Goal: Task Accomplishment & Management: Use online tool/utility

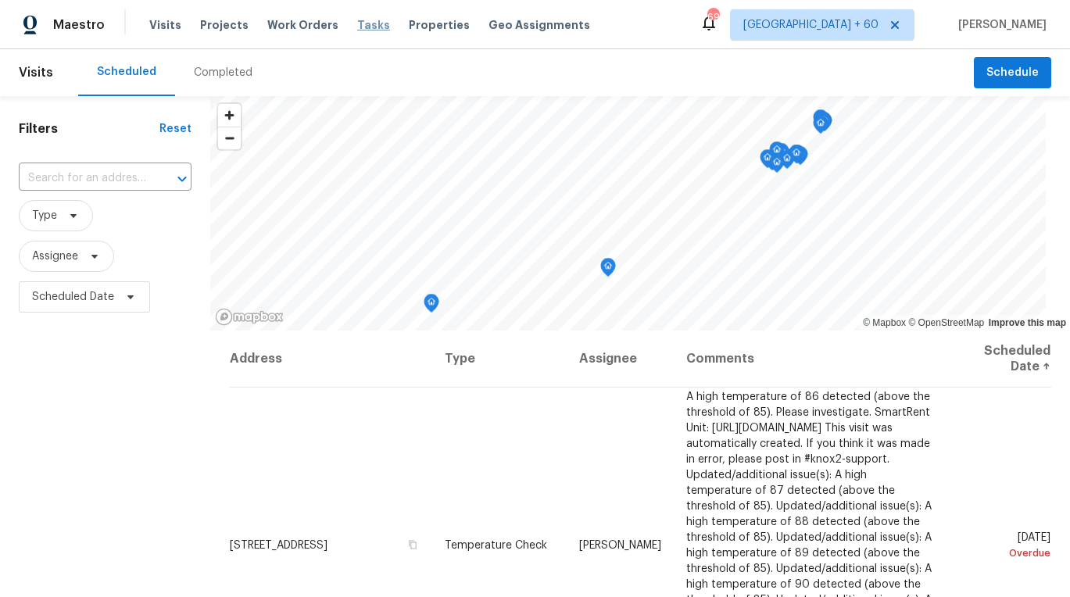
click at [357, 26] on span "Tasks" at bounding box center [373, 25] width 33 height 11
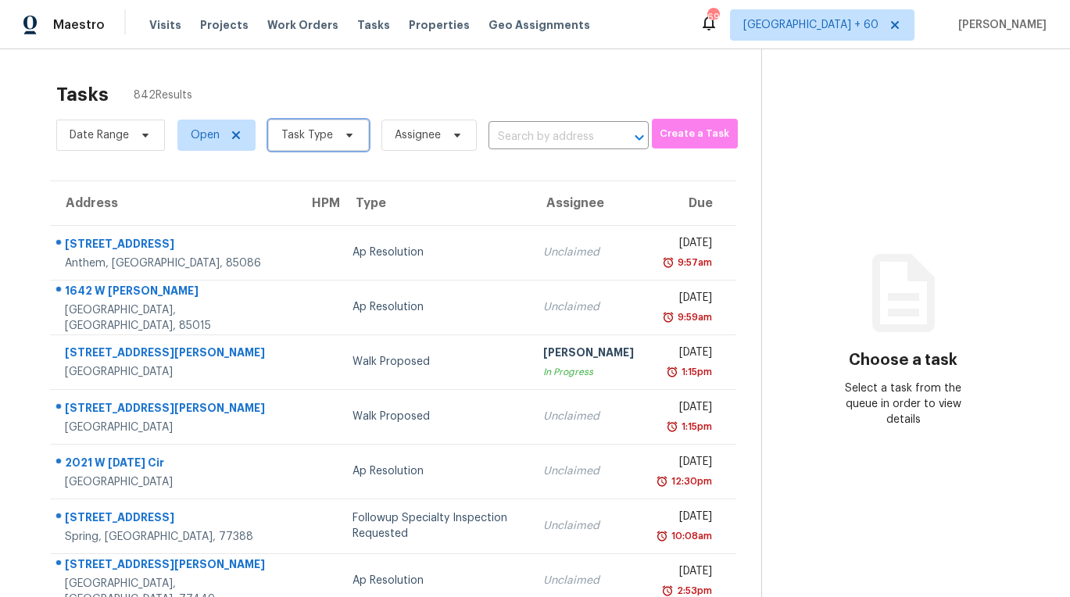
click at [316, 133] on span "Task Type" at bounding box center [307, 135] width 52 height 16
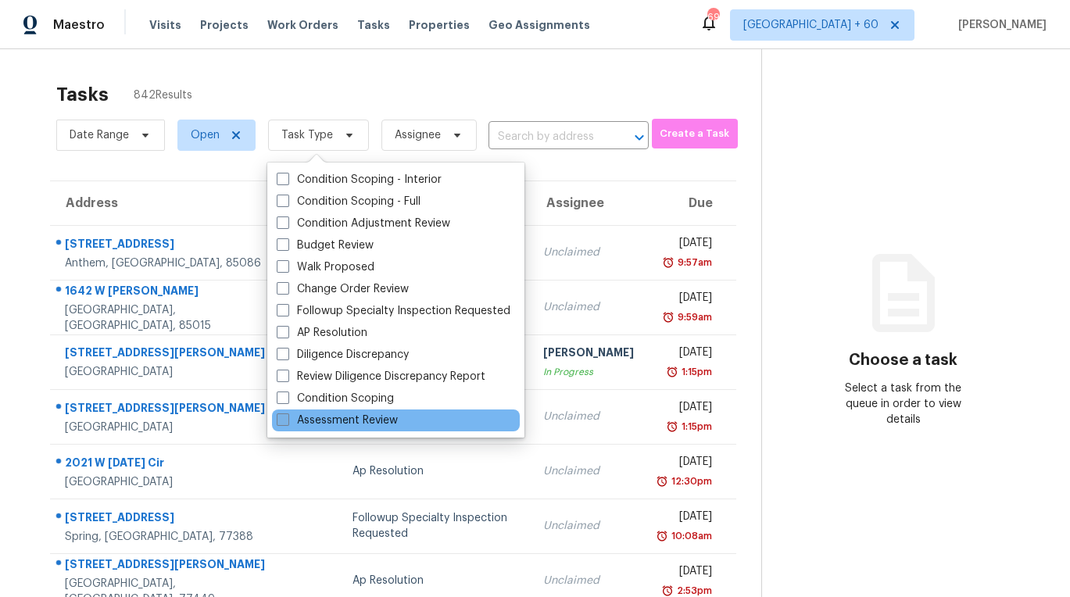
click at [277, 422] on span at bounding box center [283, 419] width 13 height 13
click at [277, 422] on input "Assessment Review" at bounding box center [282, 418] width 10 height 10
checkbox input "true"
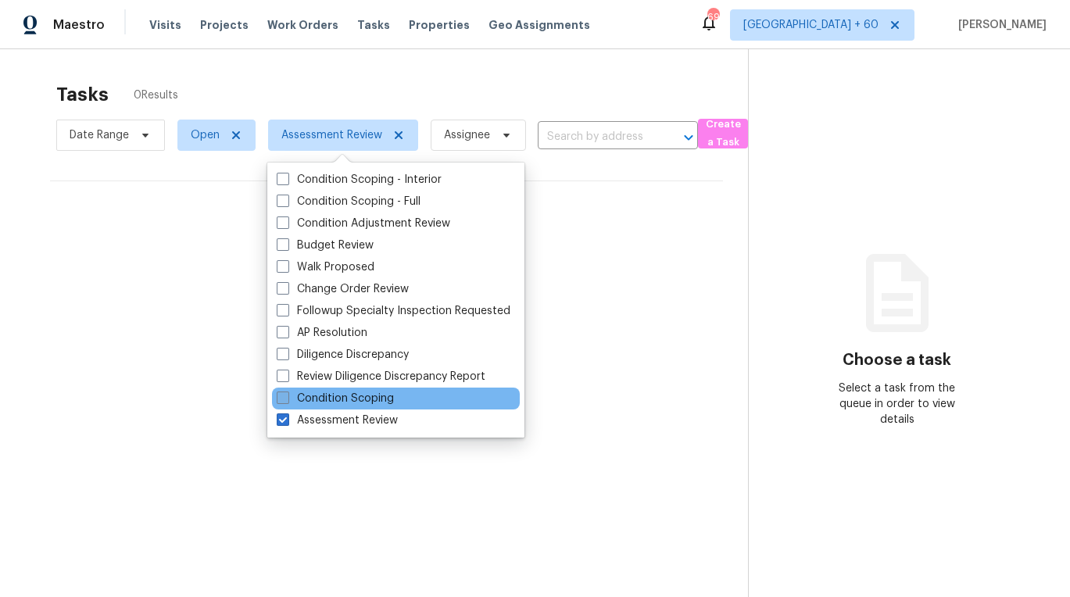
click at [279, 399] on span at bounding box center [283, 398] width 13 height 13
click at [279, 399] on input "Condition Scoping" at bounding box center [282, 396] width 10 height 10
checkbox input "true"
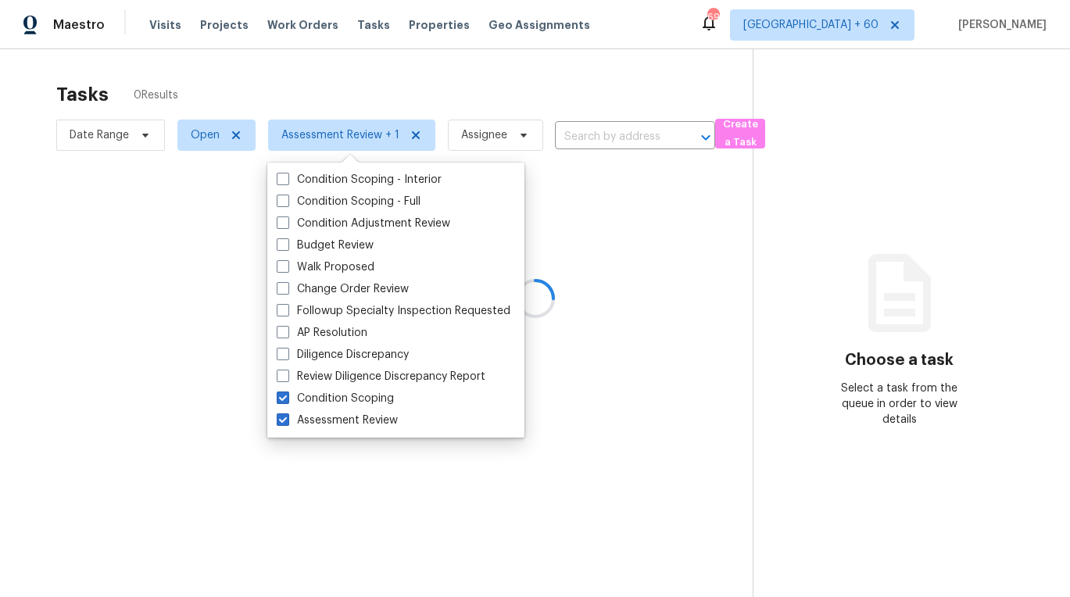
click at [202, 148] on div at bounding box center [535, 298] width 1070 height 597
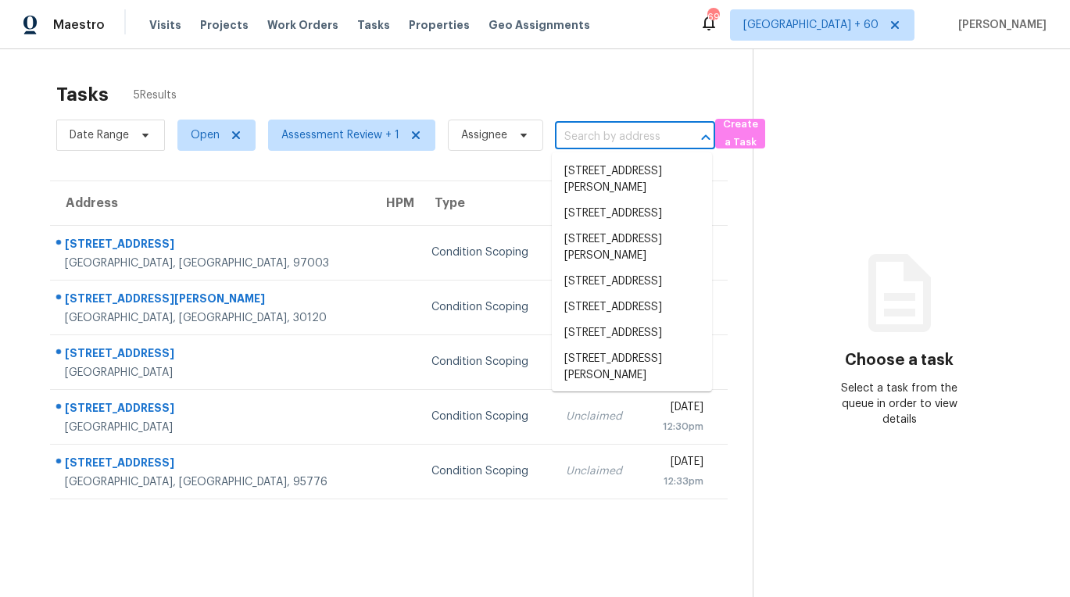
click at [615, 138] on input "text" at bounding box center [613, 137] width 116 height 24
paste input "[STREET_ADDRESS][PERSON_NAME][PERSON_NAME]"
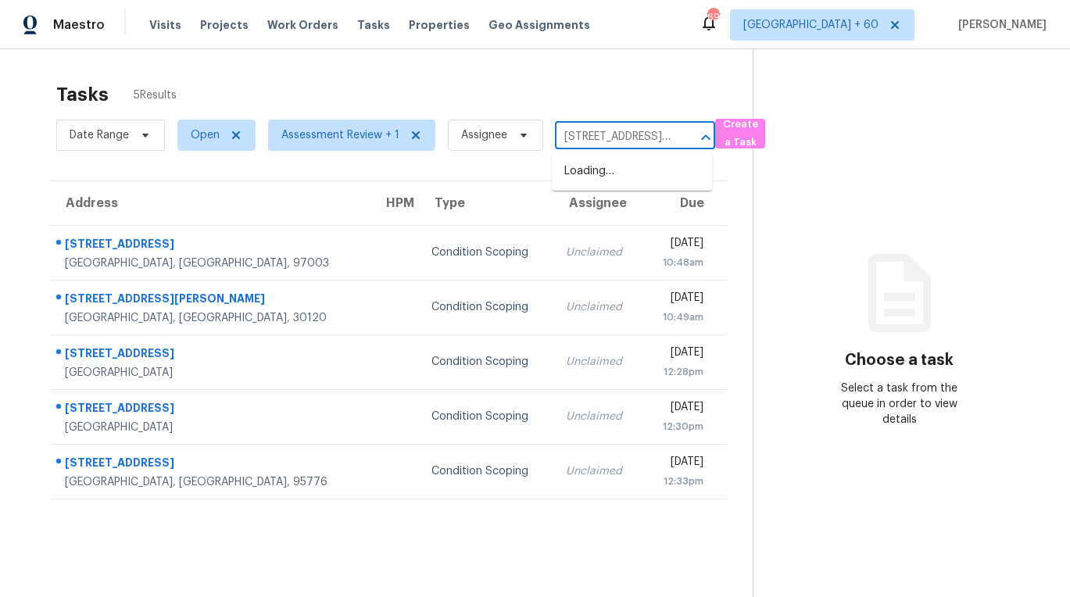
scroll to position [0, 89]
type input "[STREET_ADDRESS][PERSON_NAME][PERSON_NAME]"
click at [209, 129] on span "Open" at bounding box center [205, 135] width 29 height 16
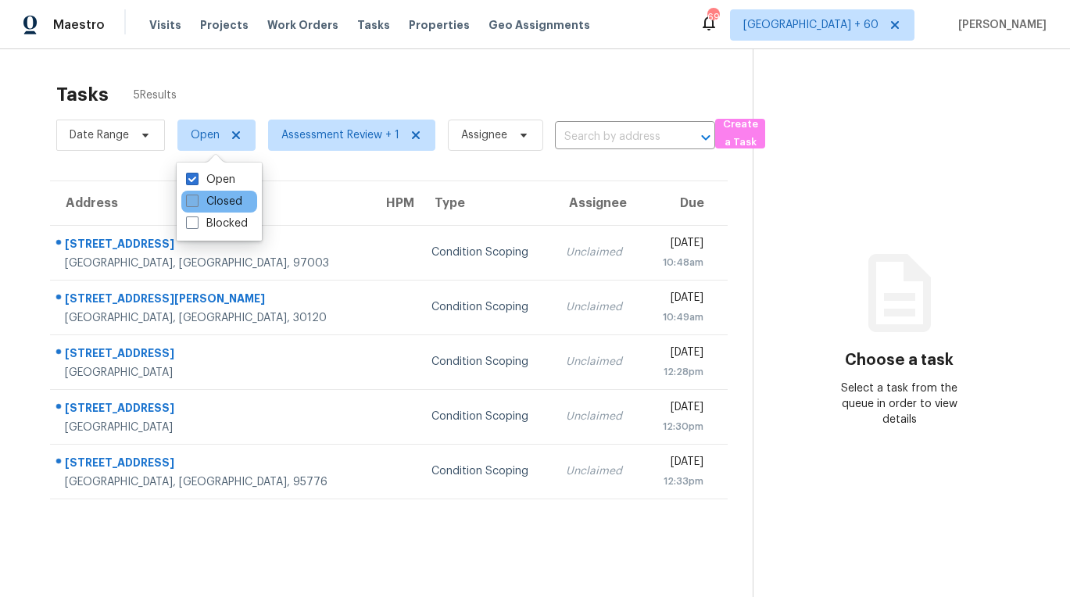
click at [209, 200] on label "Closed" at bounding box center [214, 202] width 56 height 16
click at [196, 200] on input "Closed" at bounding box center [191, 199] width 10 height 10
checkbox input "true"
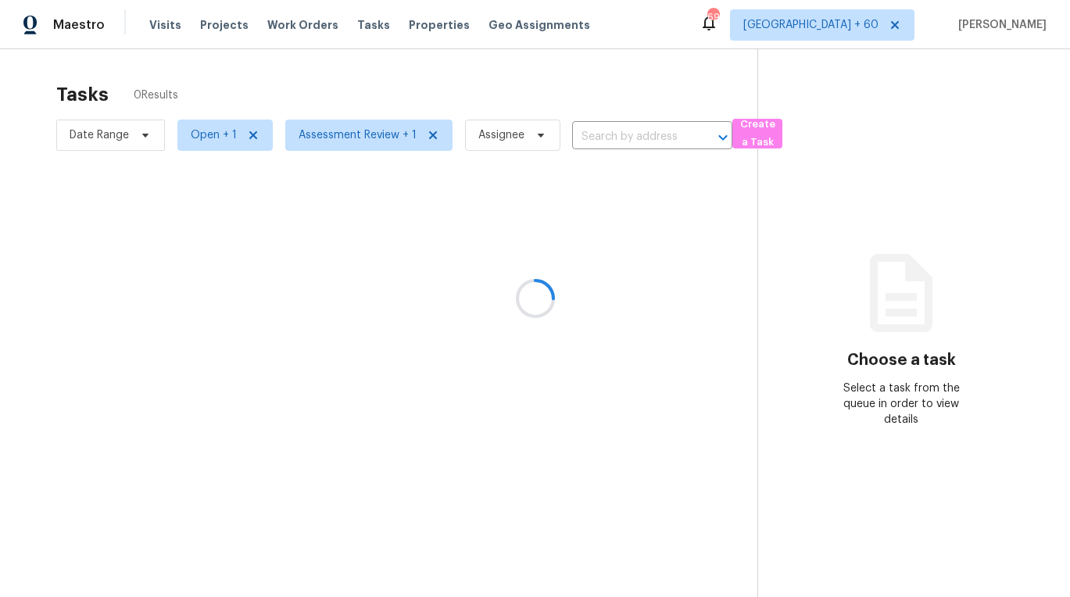
click at [591, 92] on div at bounding box center [535, 298] width 1070 height 597
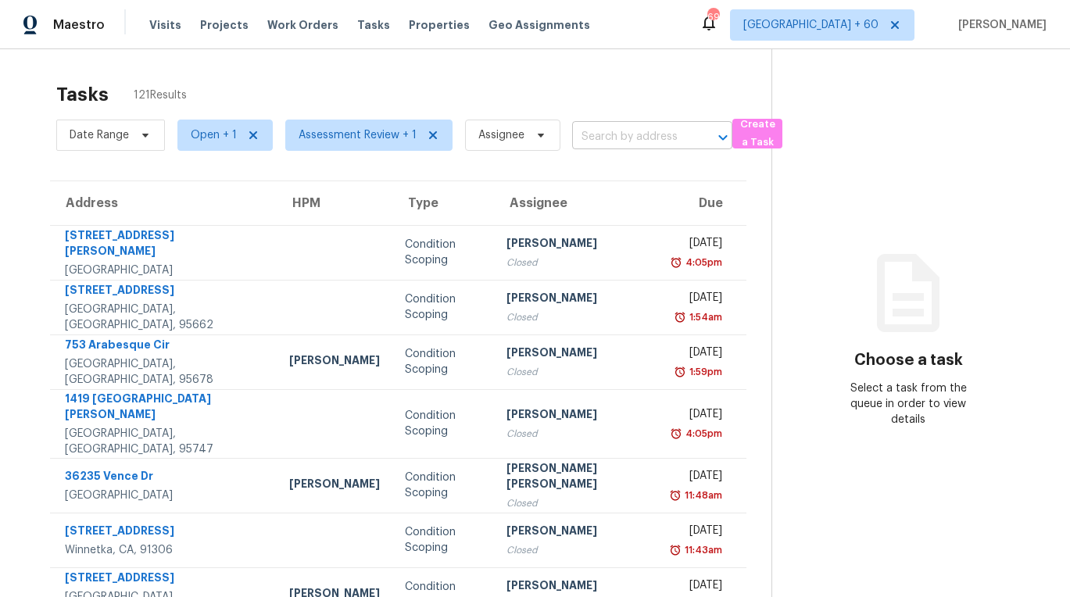
click at [596, 136] on input "text" at bounding box center [630, 137] width 116 height 24
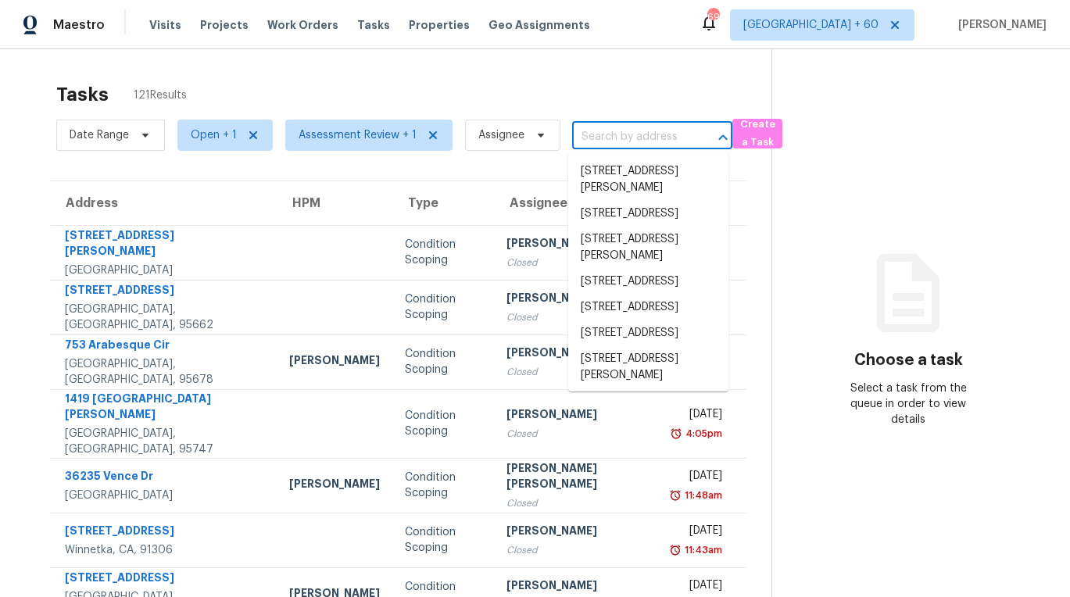
paste input "[STREET_ADDRESS][PERSON_NAME][PERSON_NAME]"
type input "[STREET_ADDRESS][PERSON_NAME][PERSON_NAME]"
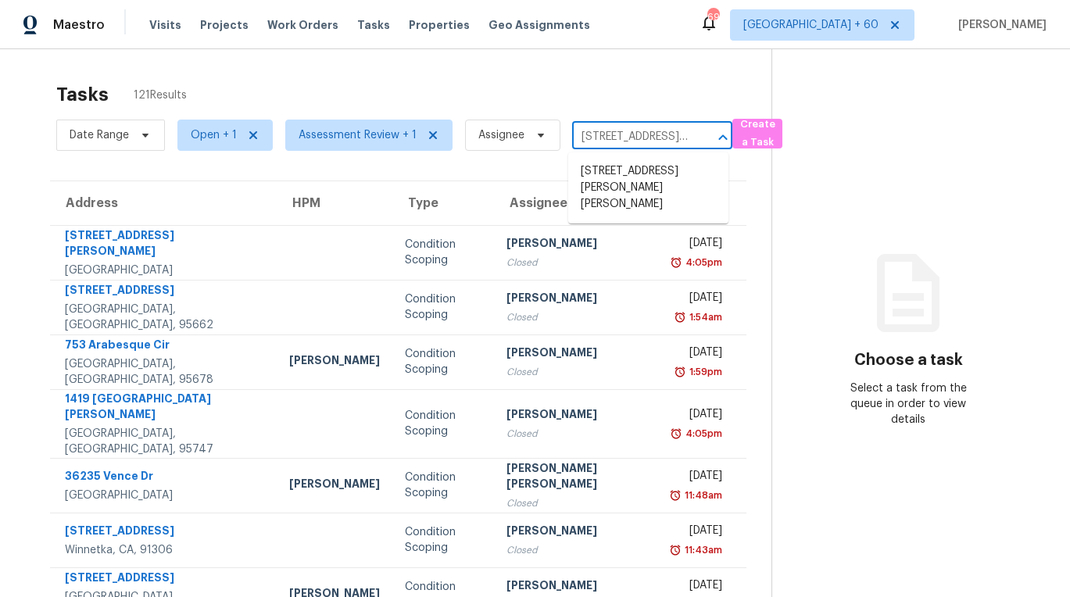
scroll to position [0, 89]
click at [595, 174] on li "[STREET_ADDRESS][PERSON_NAME][PERSON_NAME]" at bounding box center [648, 188] width 160 height 59
